Goal: Information Seeking & Learning: Learn about a topic

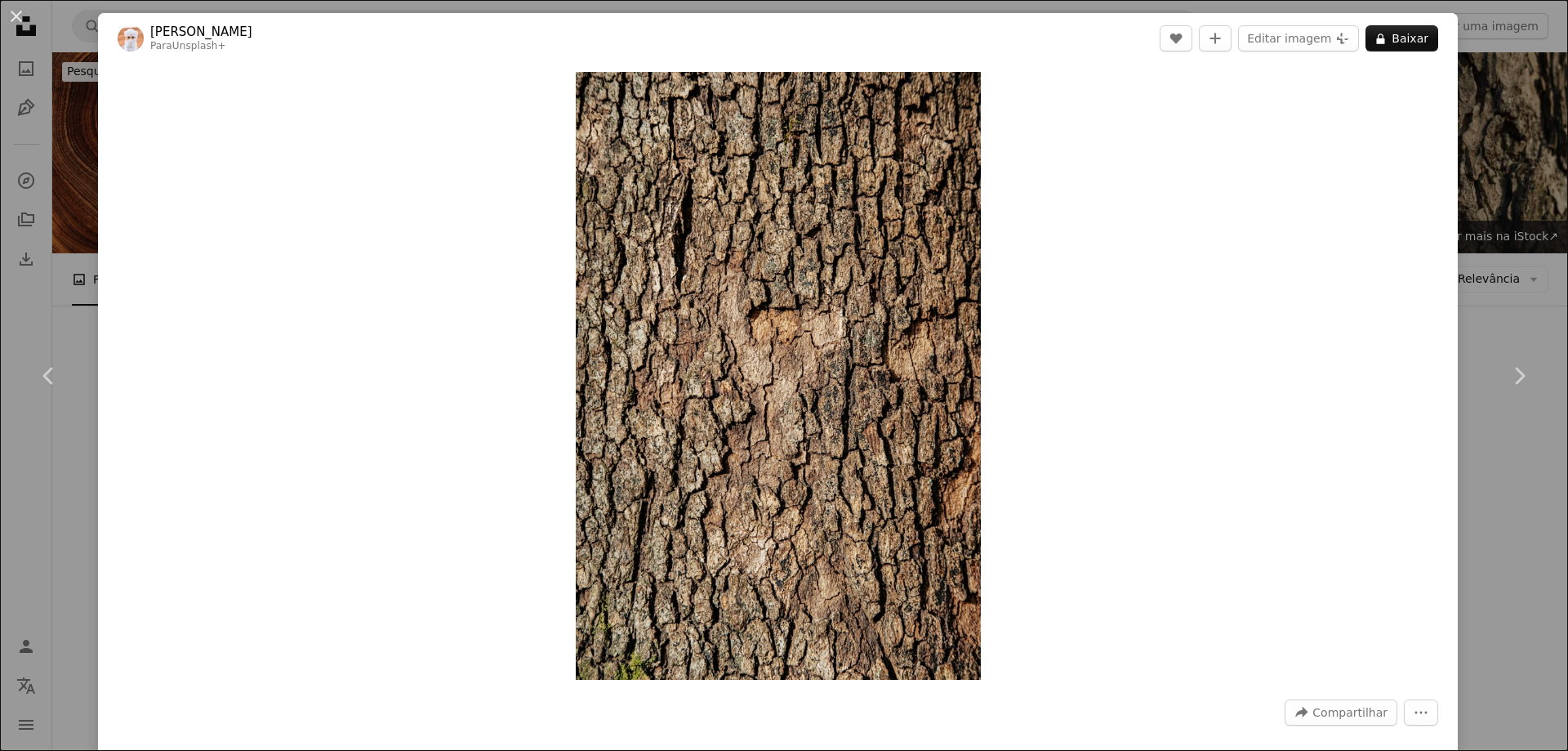
scroll to position [2205, 0]
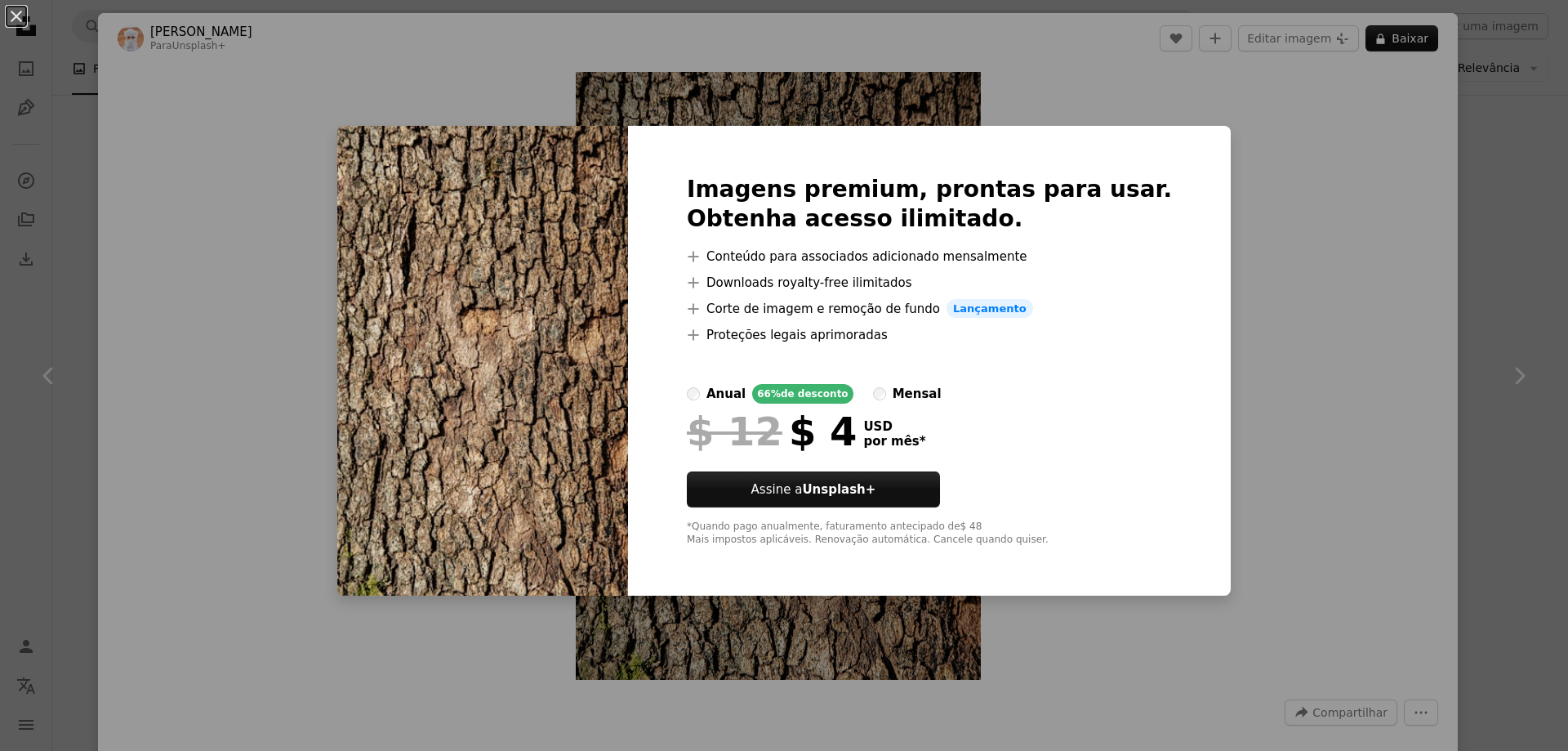
click at [1273, 141] on div "An X shape Imagens premium, prontas para usar. Obtenha acesso ilimitado. A plus…" at bounding box center [784, 375] width 1568 height 751
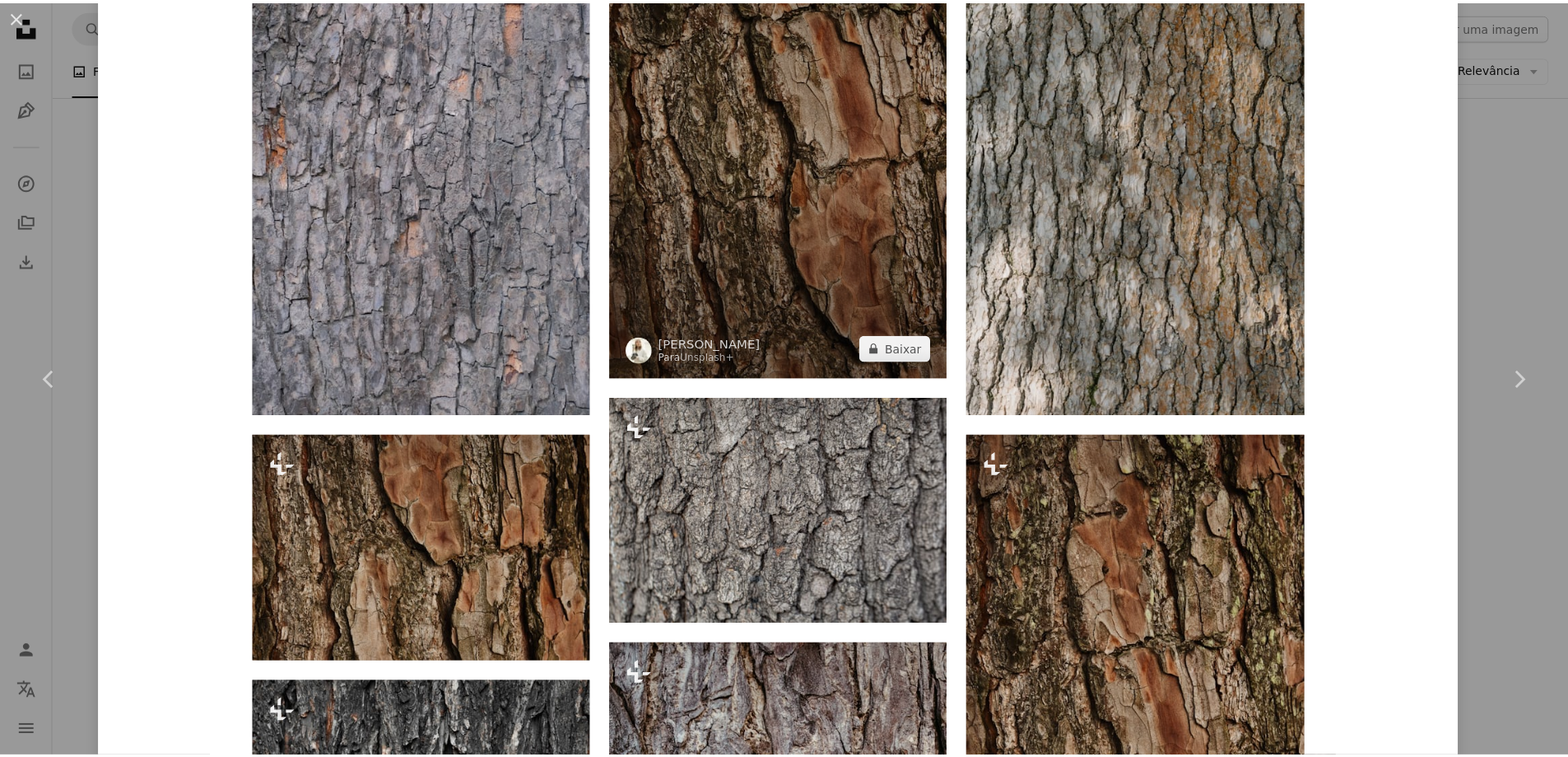
scroll to position [1976, 0]
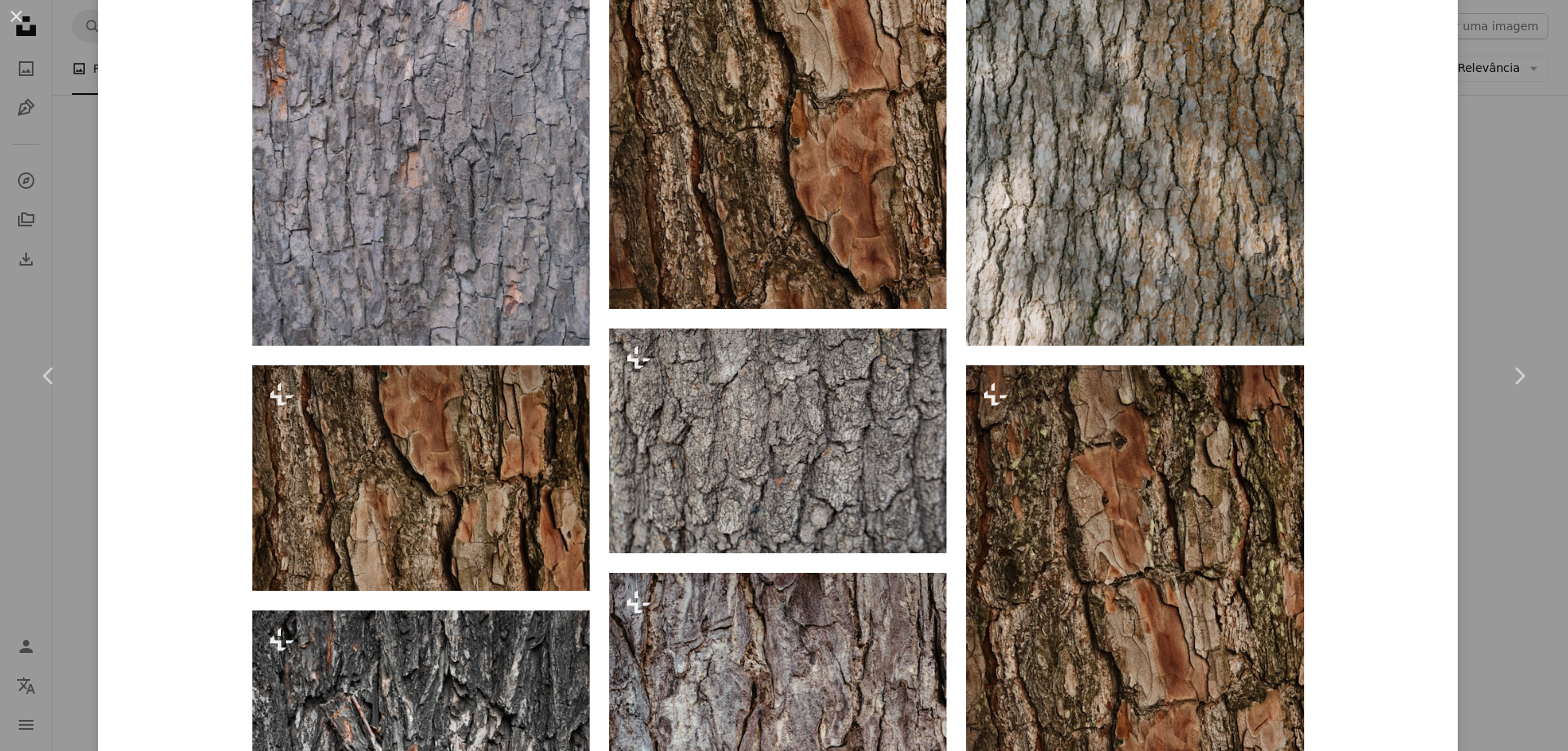
click at [1474, 294] on div "An X shape Chevron left Chevron right Ahmed Para Unsplash+ A heart A plus sign …" at bounding box center [784, 375] width 1568 height 751
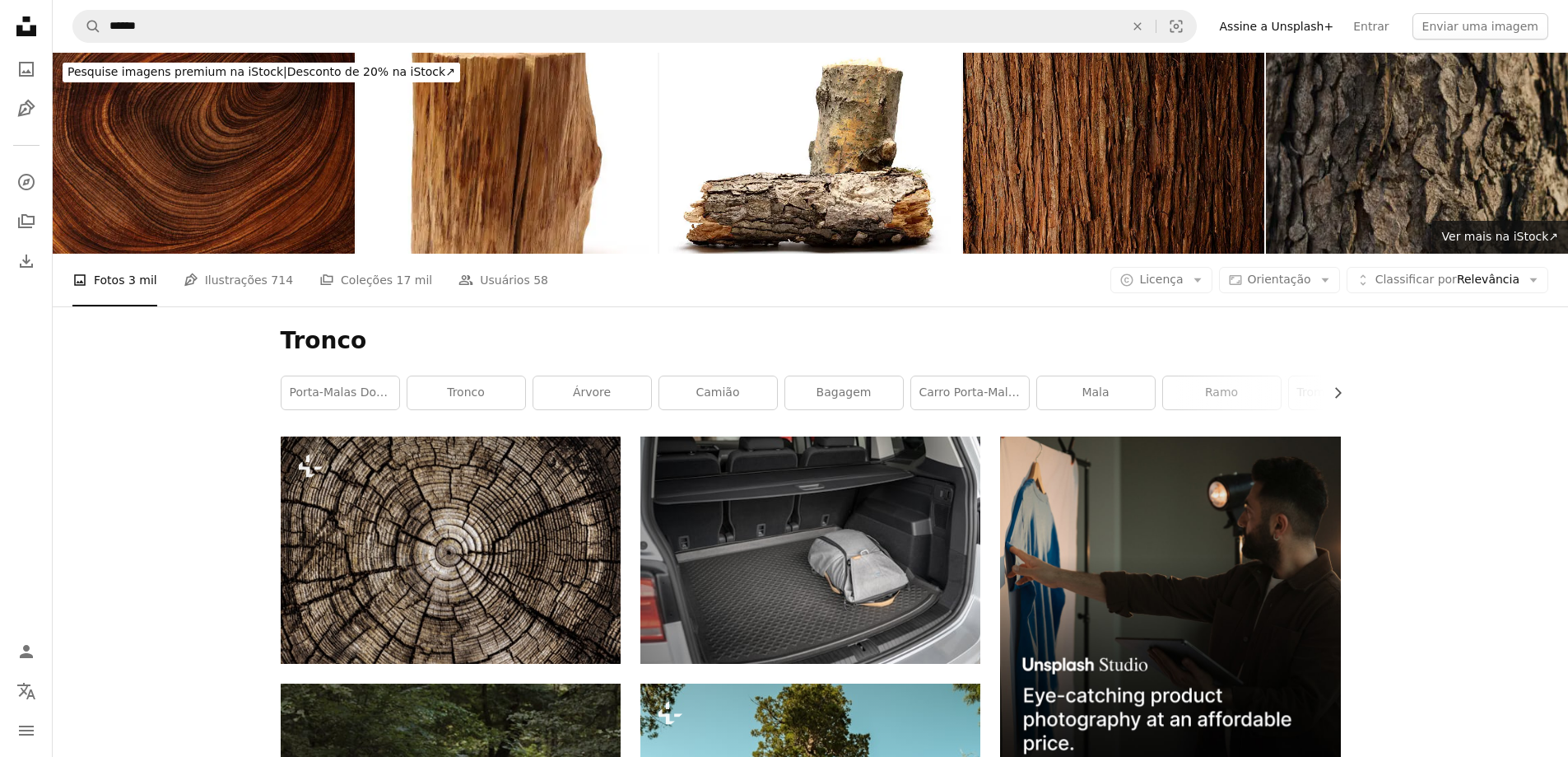
drag, startPoint x: 204, startPoint y: 443, endPoint x: 229, endPoint y: 74, distance: 369.6
click at [463, 386] on link "tronco" at bounding box center [466, 392] width 118 height 33
click at [502, 387] on link "tronco" at bounding box center [466, 392] width 118 height 33
click at [577, 378] on link "árvore" at bounding box center [592, 392] width 118 height 33
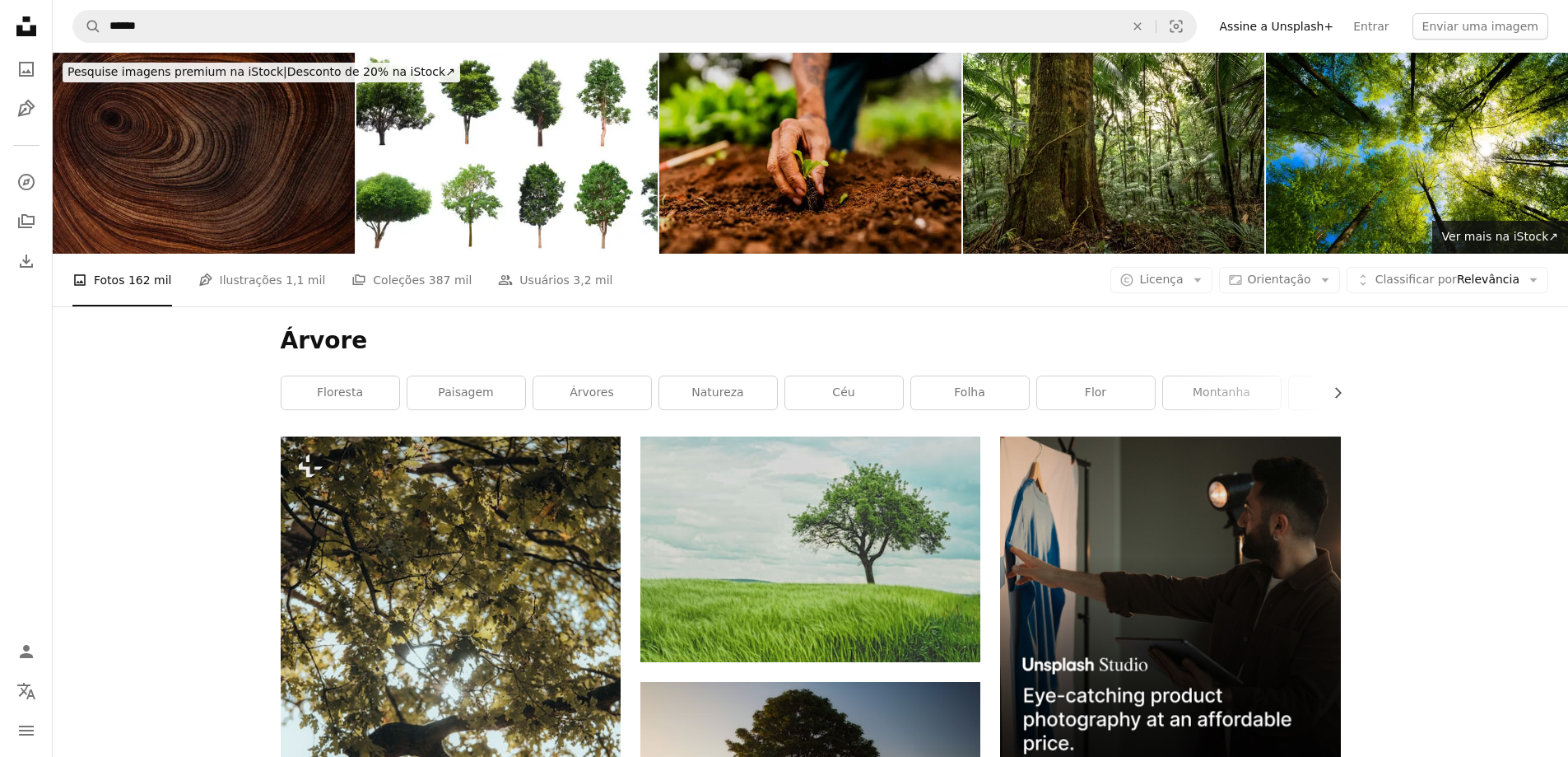
drag, startPoint x: 1456, startPoint y: 442, endPoint x: 794, endPoint y: 139, distance: 727.9
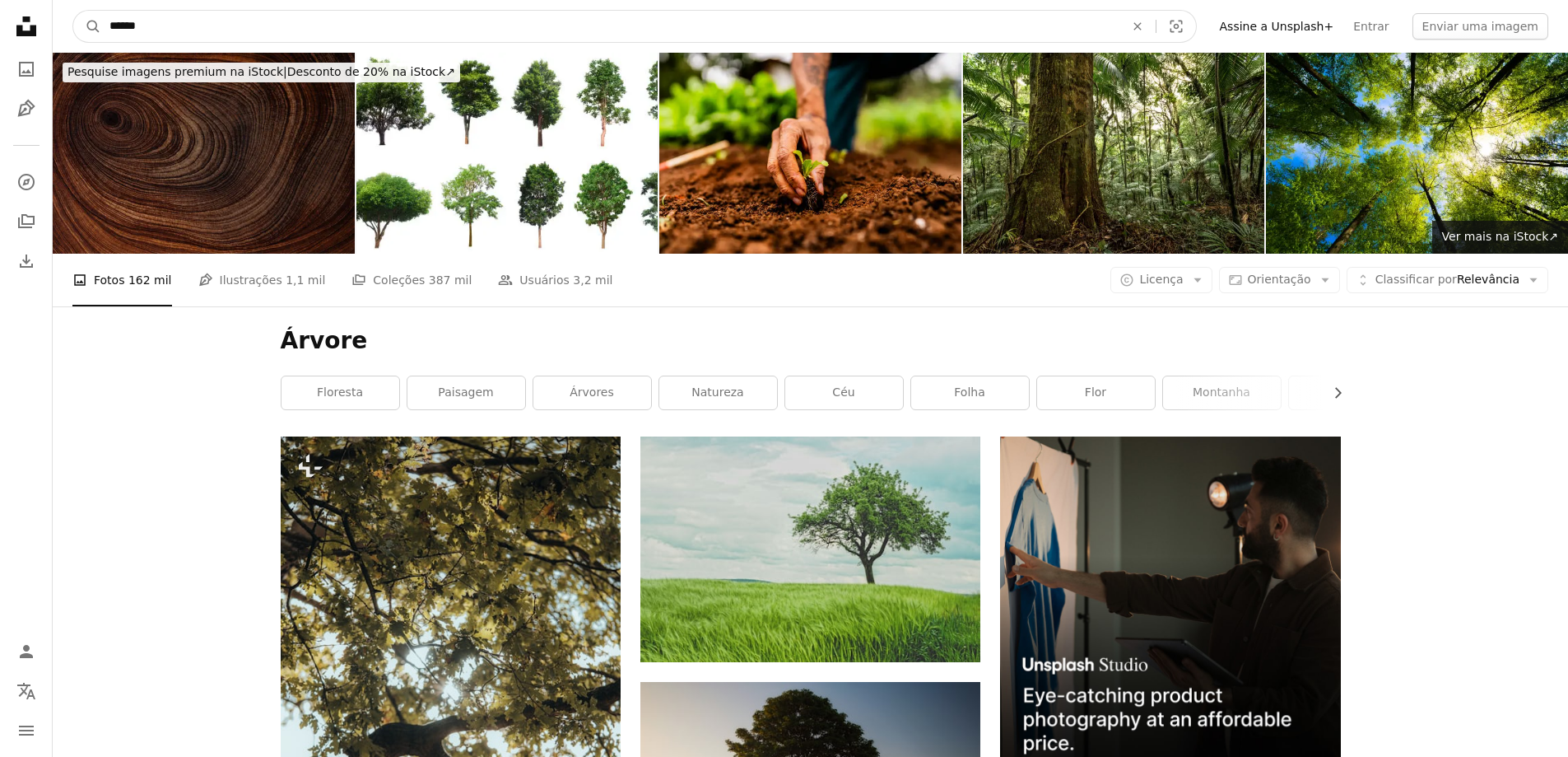
click at [444, 28] on input "******" at bounding box center [610, 26] width 1018 height 31
drag, startPoint x: 444, startPoint y: 28, endPoint x: 172, endPoint y: 29, distance: 271.7
click at [172, 29] on input "******" at bounding box center [610, 26] width 1018 height 31
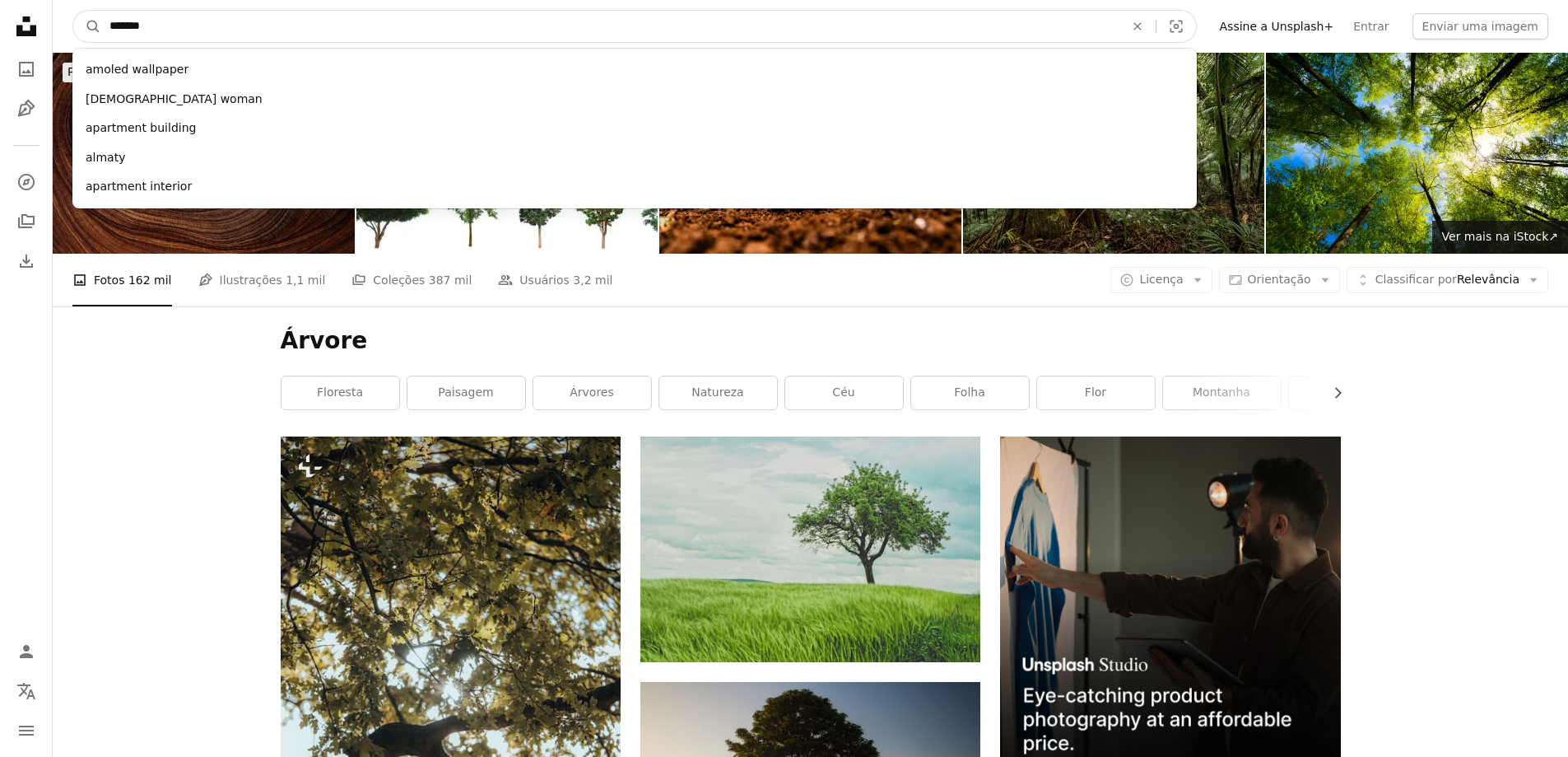
type input "********"
click button "A magnifying glass" at bounding box center [87, 26] width 28 height 31
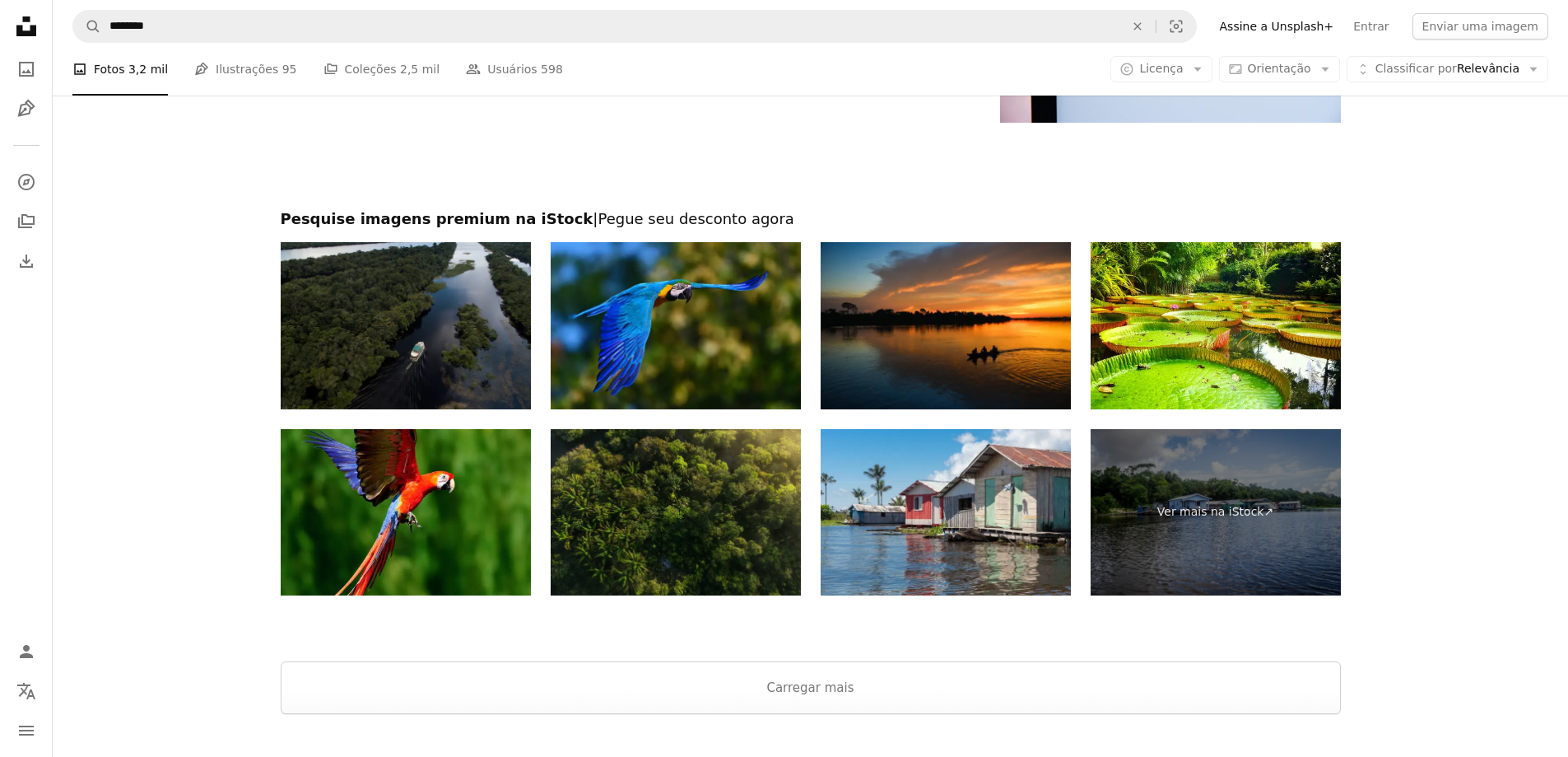
scroll to position [2634, 0]
drag, startPoint x: 920, startPoint y: 244, endPoint x: 896, endPoint y: 273, distance: 38.6
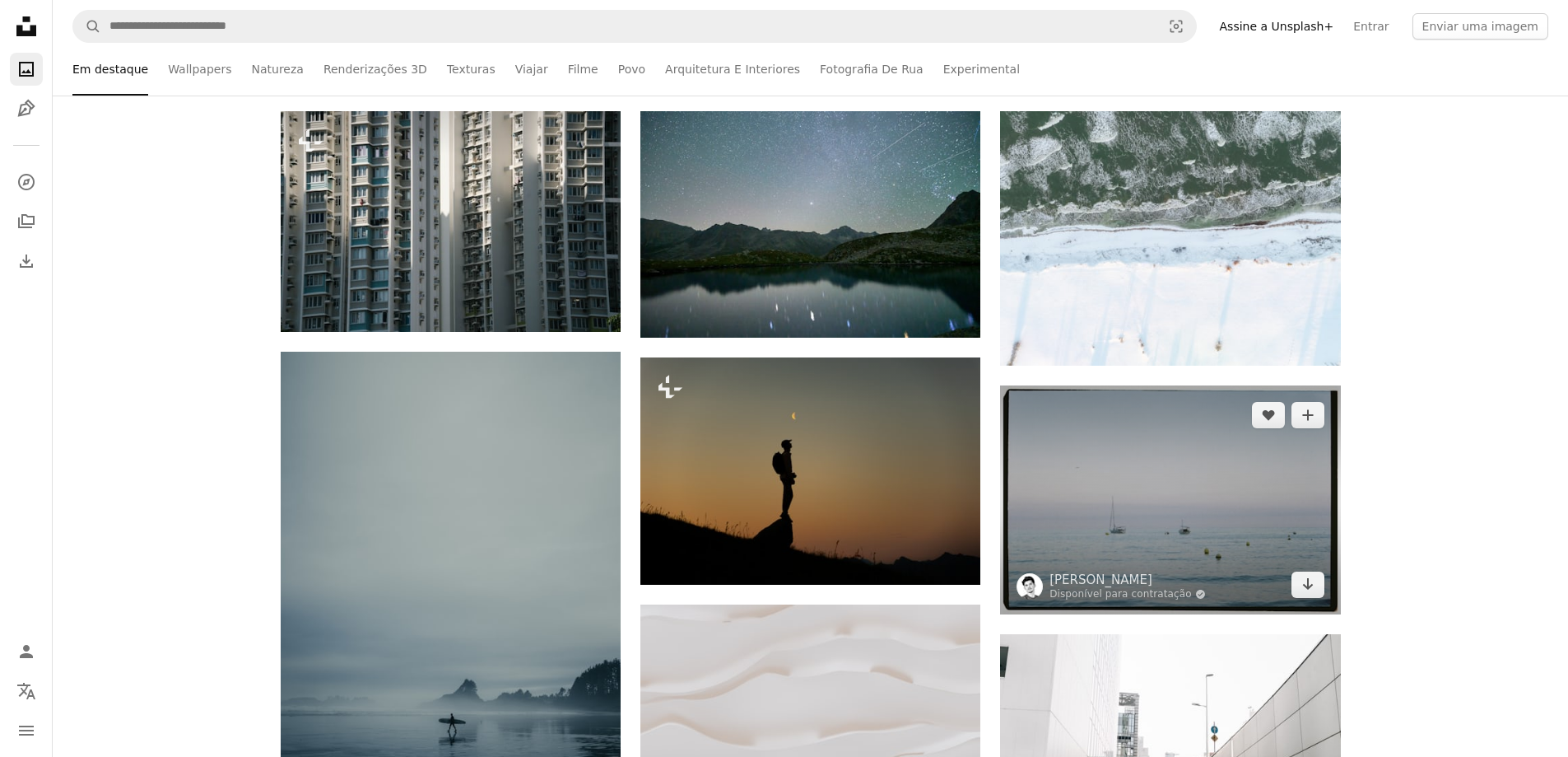
scroll to position [329, 0]
